Goal: Information Seeking & Learning: Learn about a topic

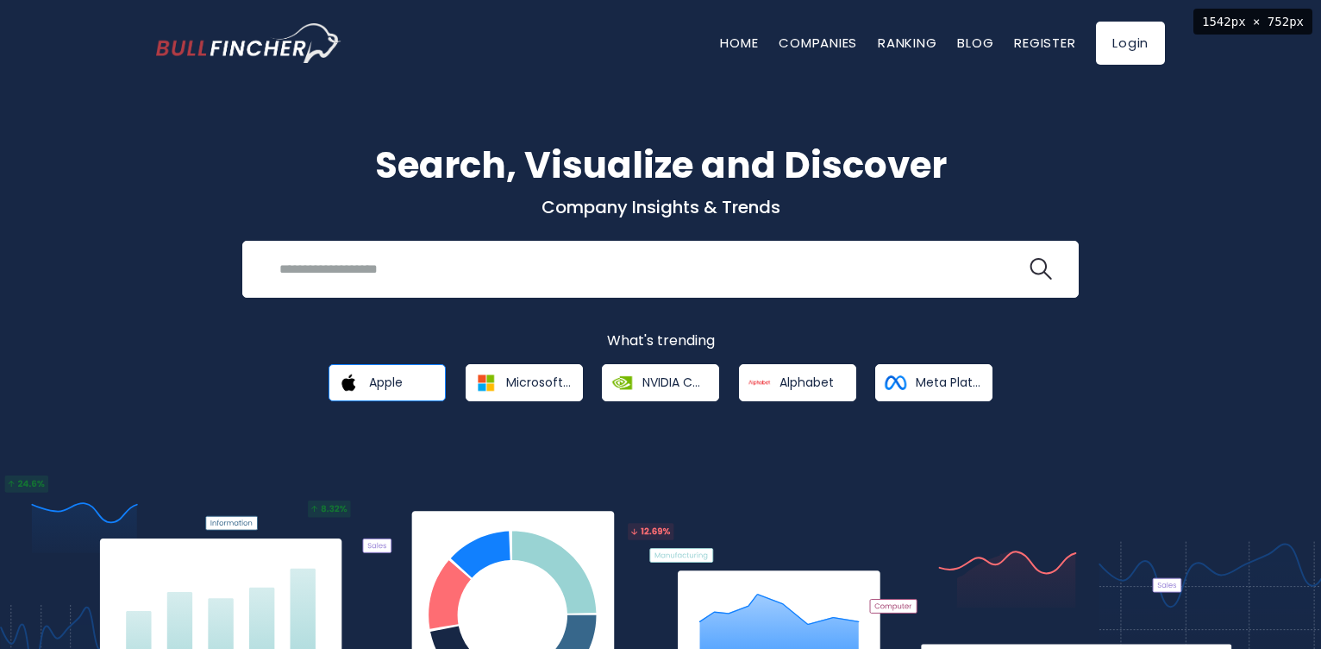
click at [389, 379] on span "Apple" at bounding box center [386, 382] width 34 height 16
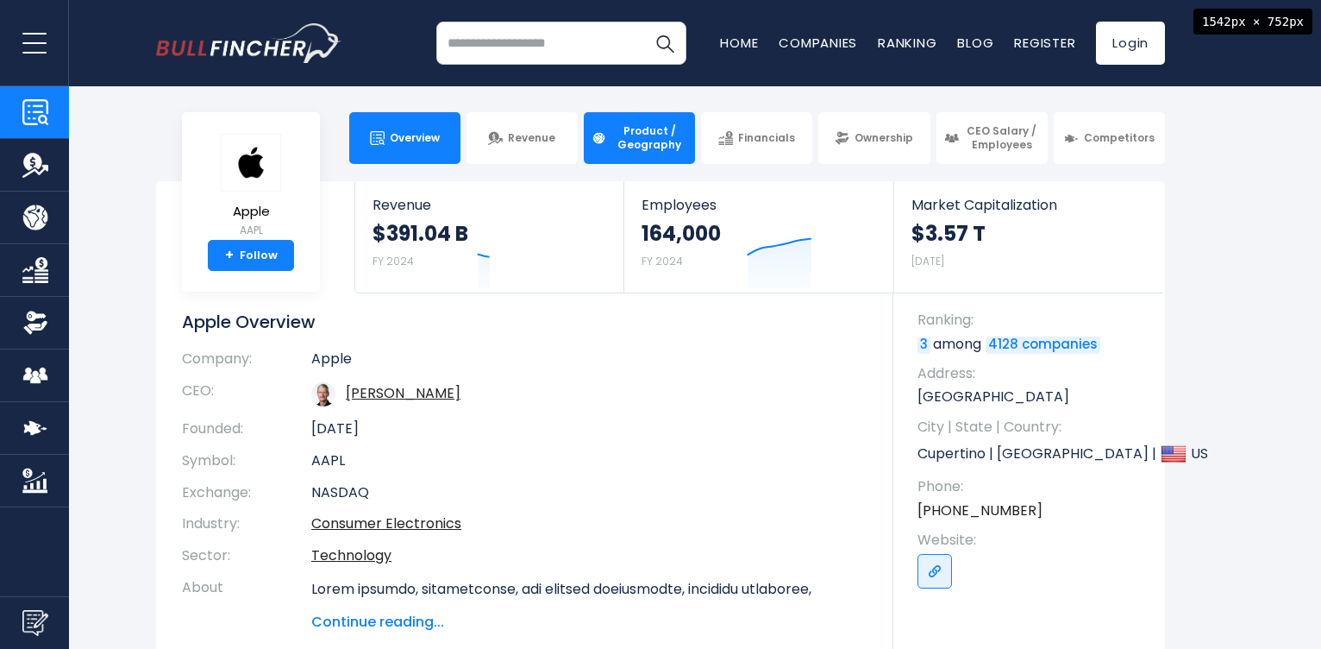
click at [661, 143] on span "Product / Geography" at bounding box center [649, 137] width 76 height 27
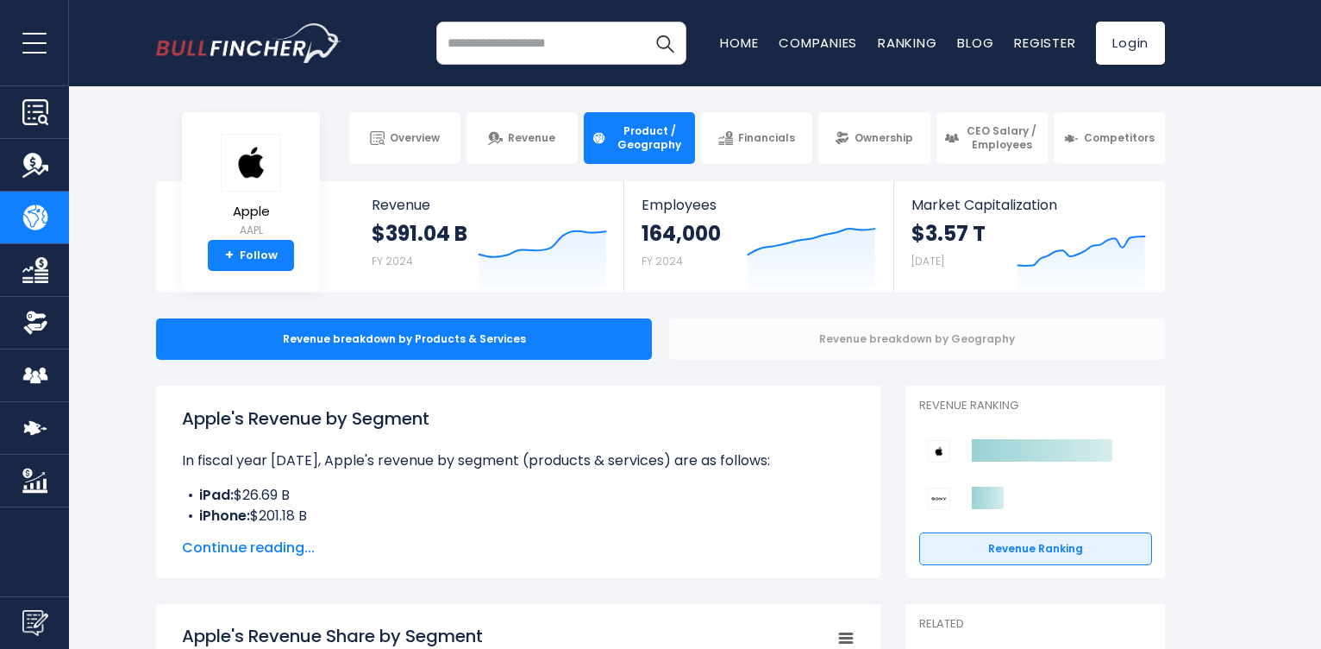
click at [786, 346] on div "Revenue breakdown by Geography" at bounding box center [917, 338] width 496 height 41
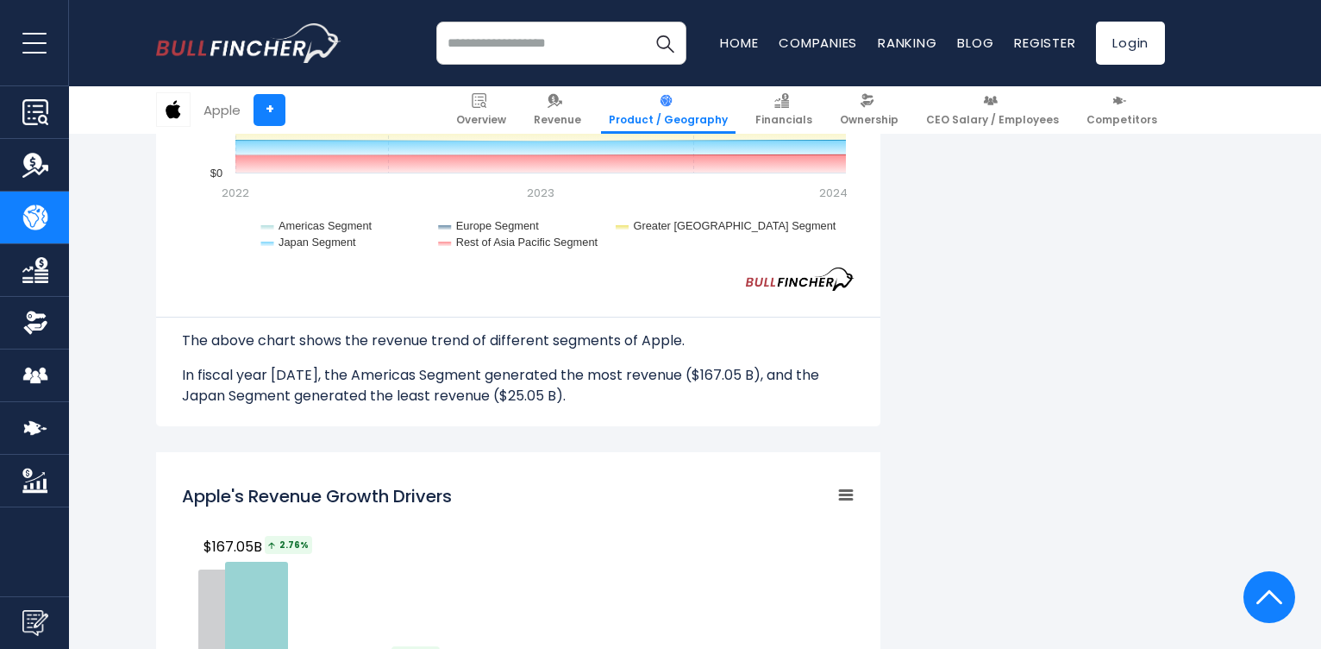
scroll to position [1656, 0]
